Goal: Task Accomplishment & Management: Complete application form

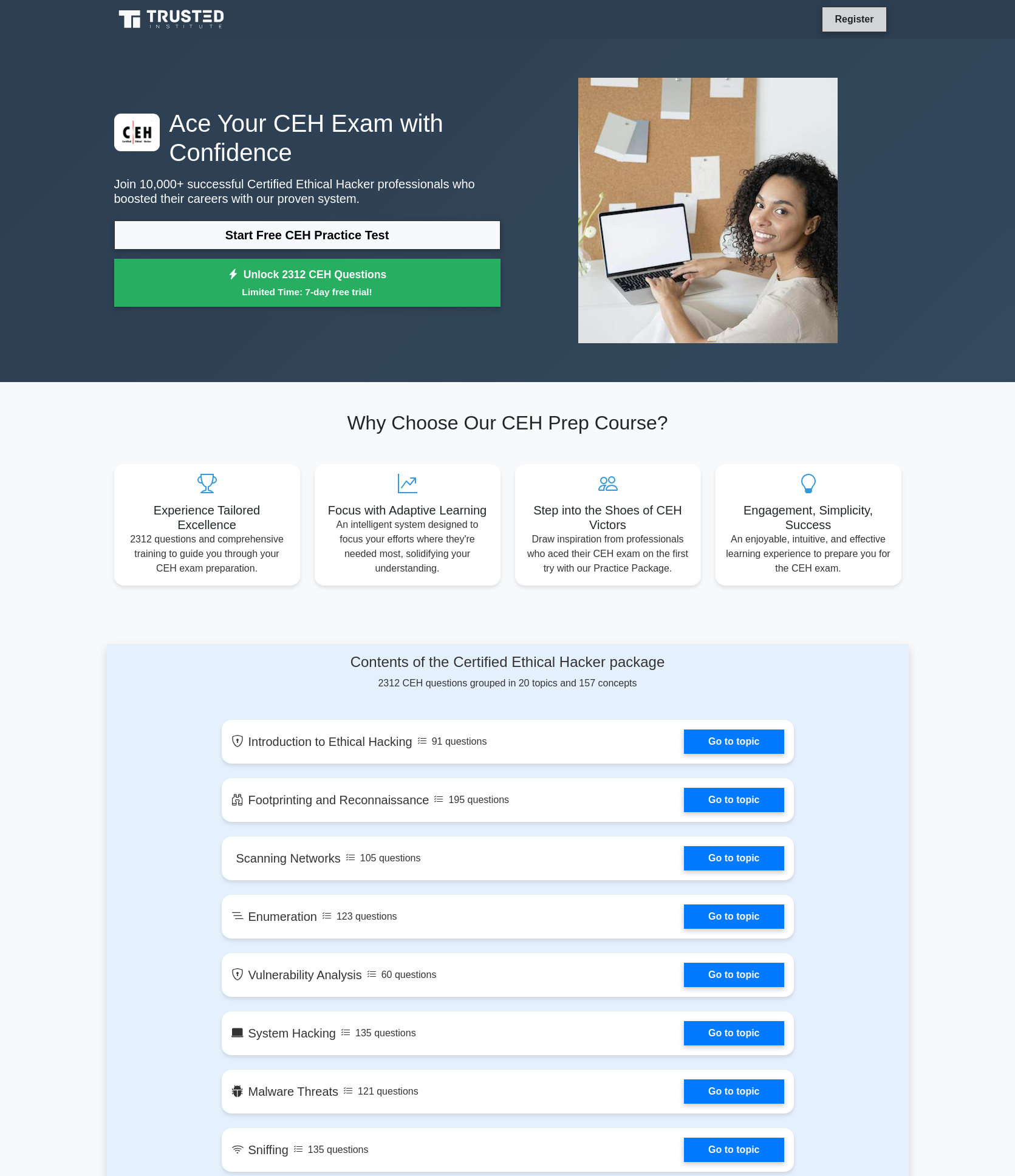
click at [854, 18] on link "Register" at bounding box center [854, 19] width 53 height 15
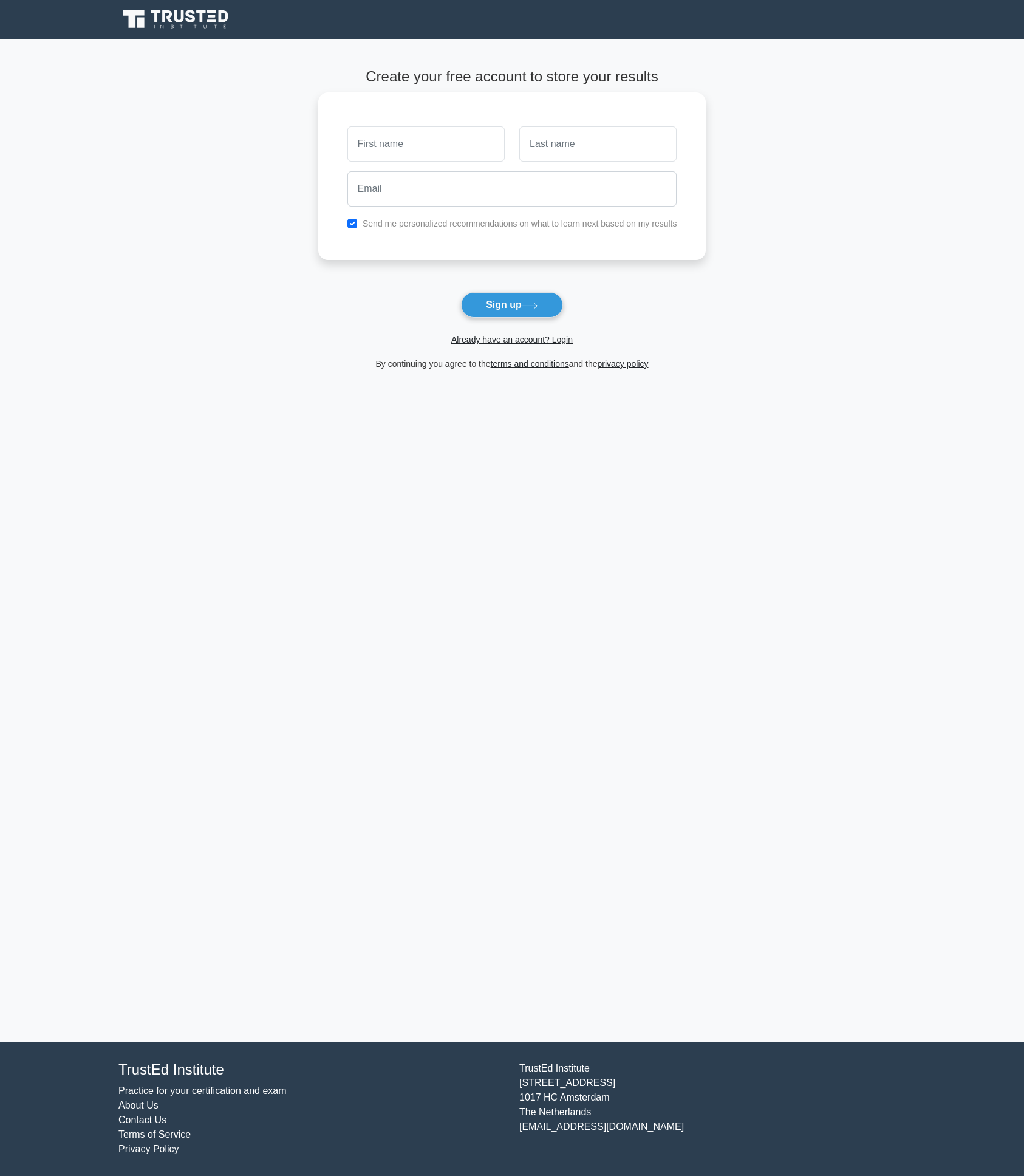
click at [388, 147] on input "text" at bounding box center [426, 143] width 158 height 35
type input "[PERSON_NAME]"
click at [562, 142] on input "text" at bounding box center [598, 143] width 158 height 35
type input "Jansen"
click at [452, 193] on input "email" at bounding box center [512, 188] width 330 height 35
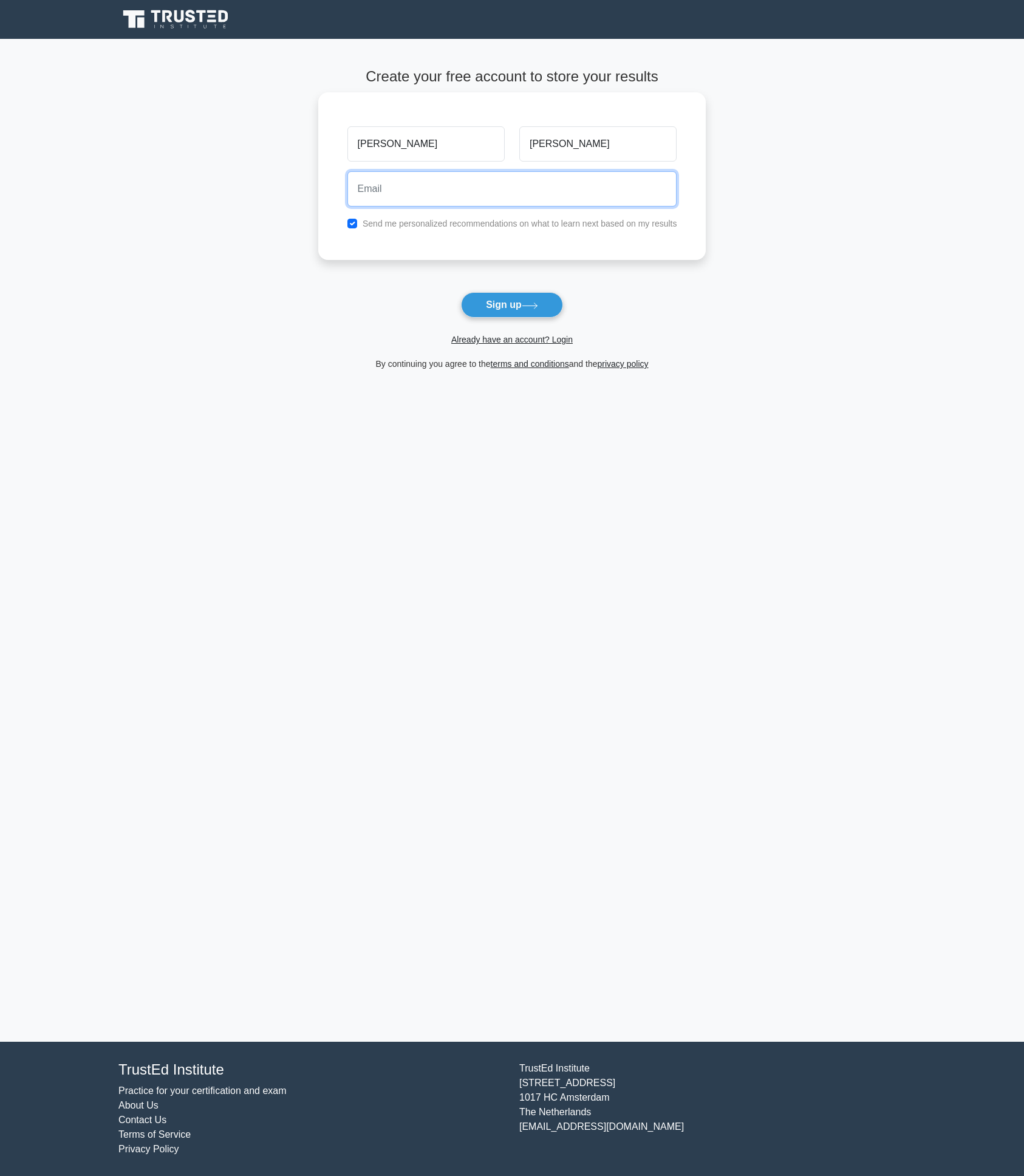
type input "pierre@aircom.cc"
click at [422, 144] on input "Pierre Gerard" at bounding box center [426, 143] width 158 height 35
type input "[PERSON_NAME]"
click at [514, 310] on button "Sign up" at bounding box center [512, 305] width 102 height 25
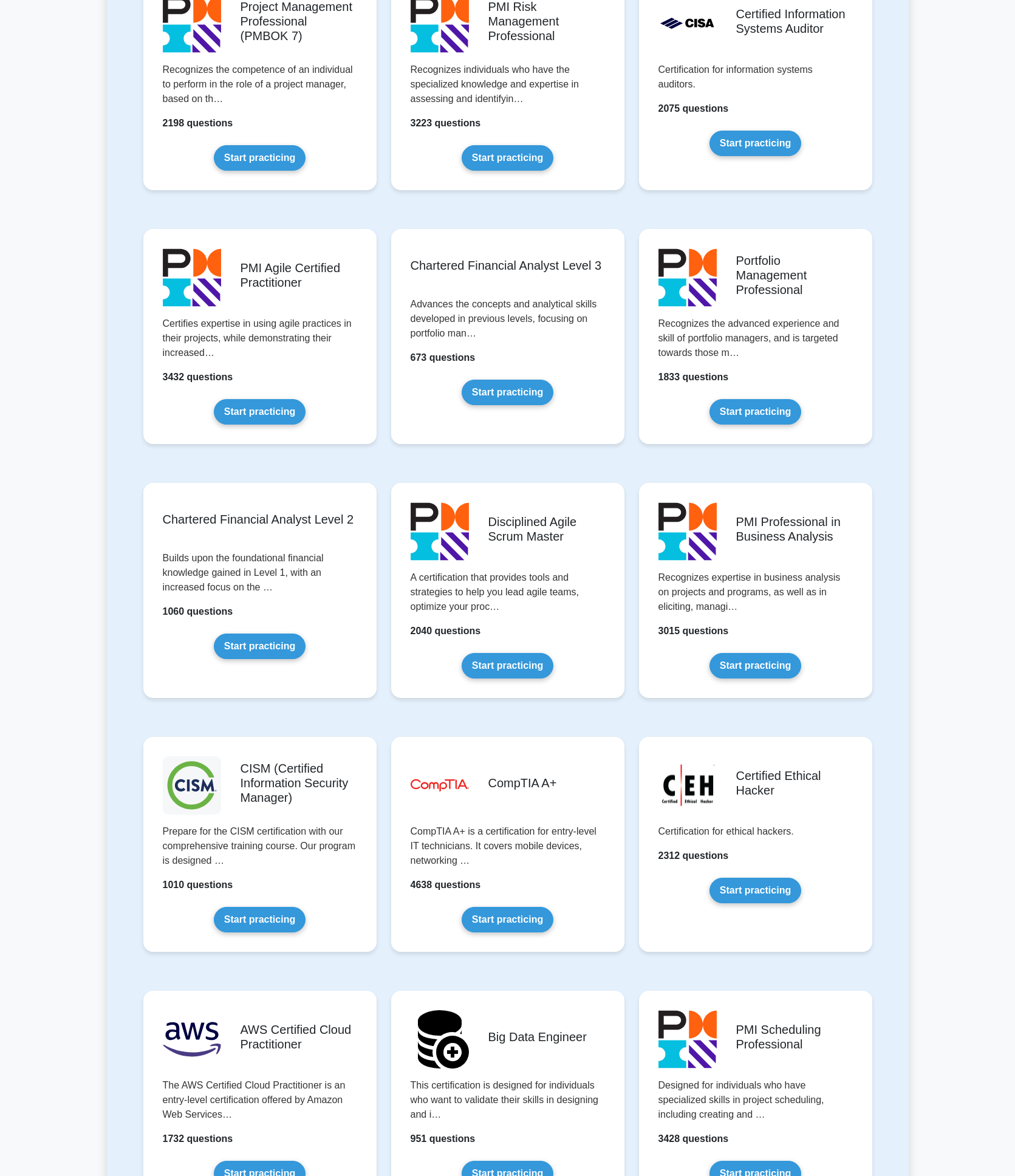
scroll to position [1093, 0]
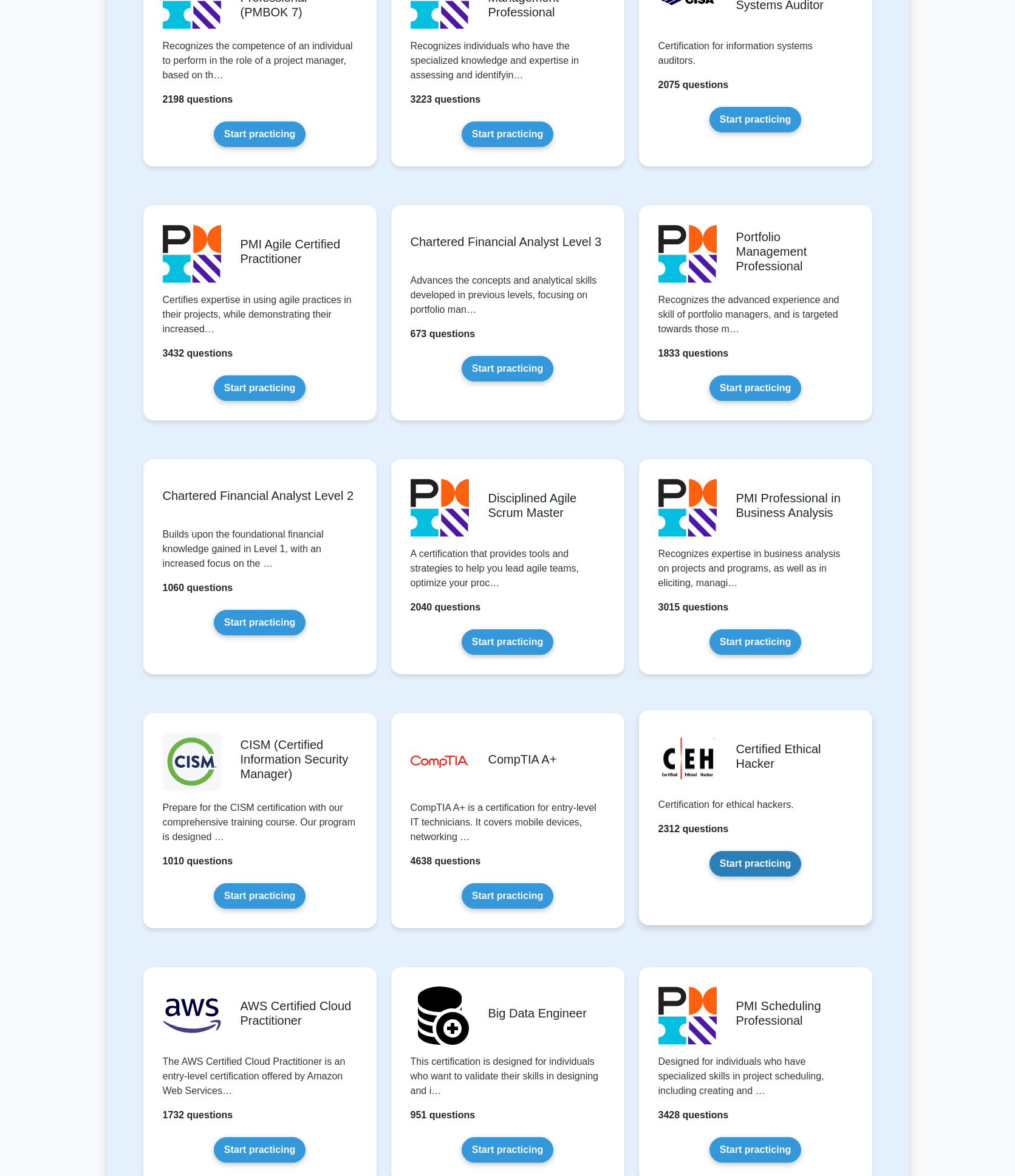
click at [754, 859] on link "Start practicing" at bounding box center [755, 864] width 92 height 25
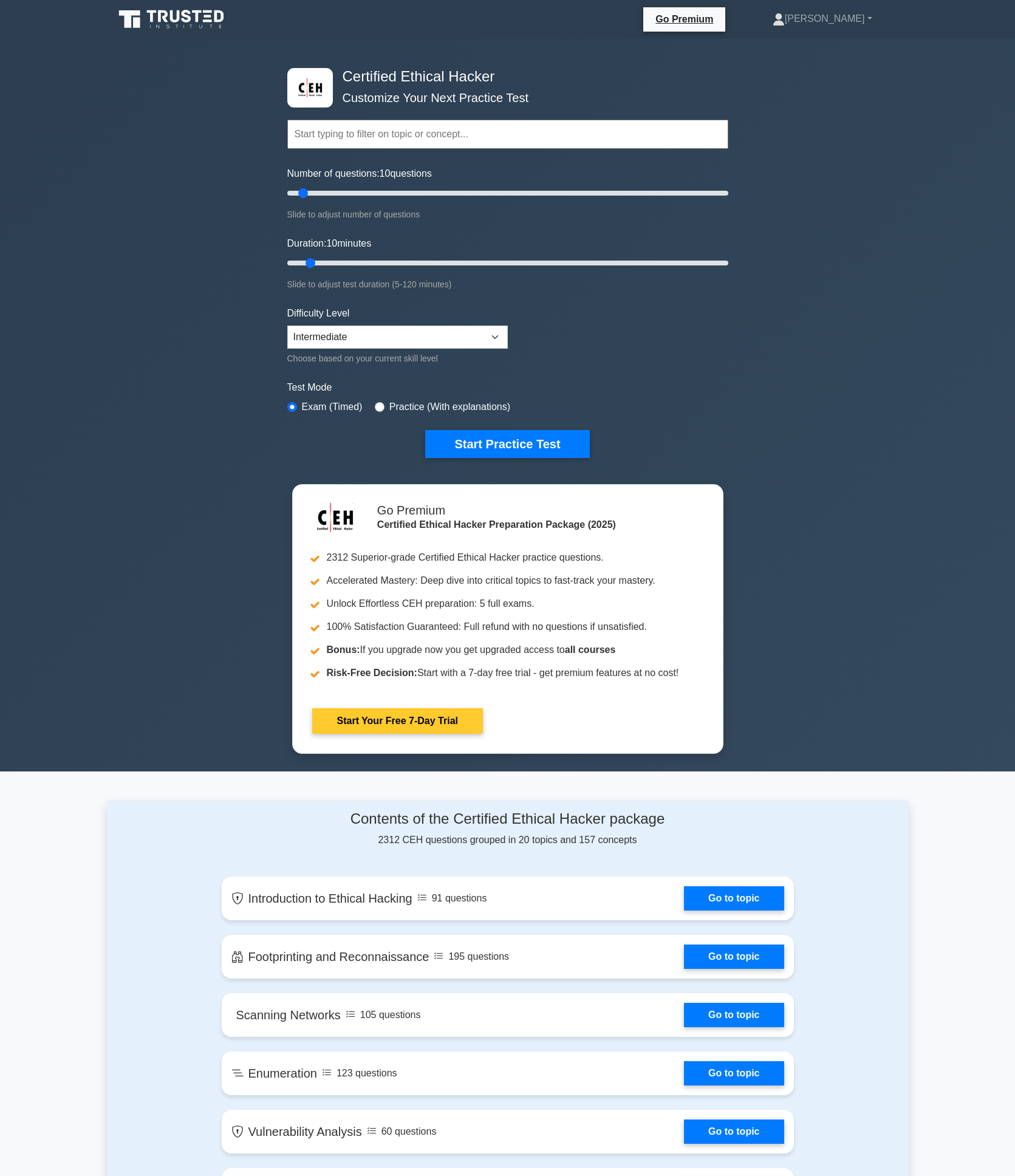
click at [442, 721] on link "Start Your Free 7-Day Trial" at bounding box center [397, 721] width 171 height 25
